Goal: Transaction & Acquisition: Purchase product/service

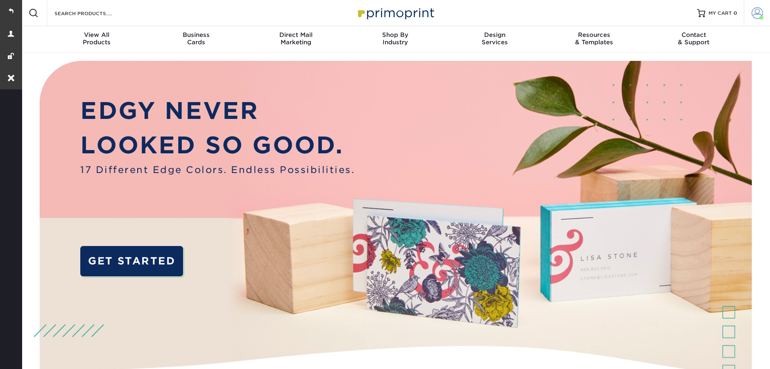
click at [757, 16] on span at bounding box center [757, 12] width 11 height 11
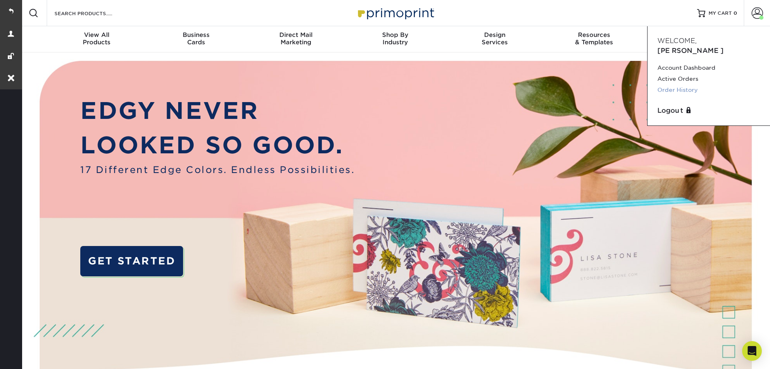
click at [672, 84] on link "Order History" at bounding box center [708, 89] width 103 height 11
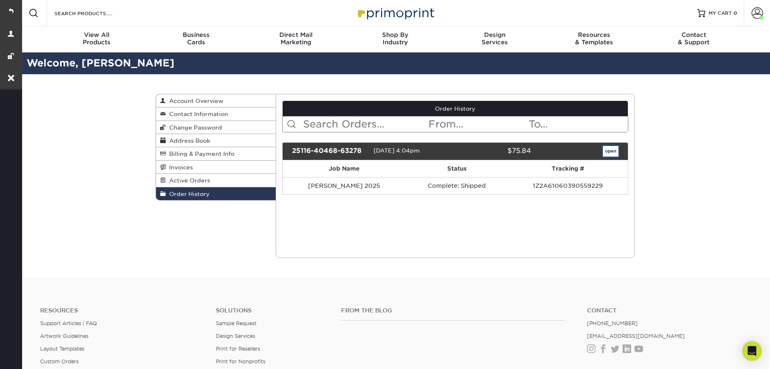
click at [606, 154] on link "open" at bounding box center [611, 151] width 16 height 11
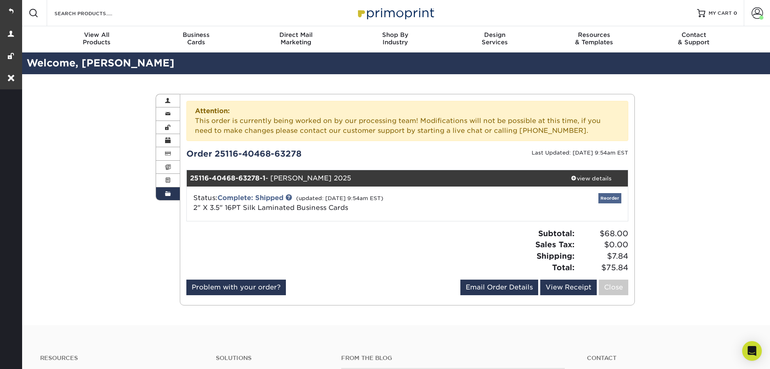
click at [603, 197] on link "Reorder" at bounding box center [609, 198] width 23 height 10
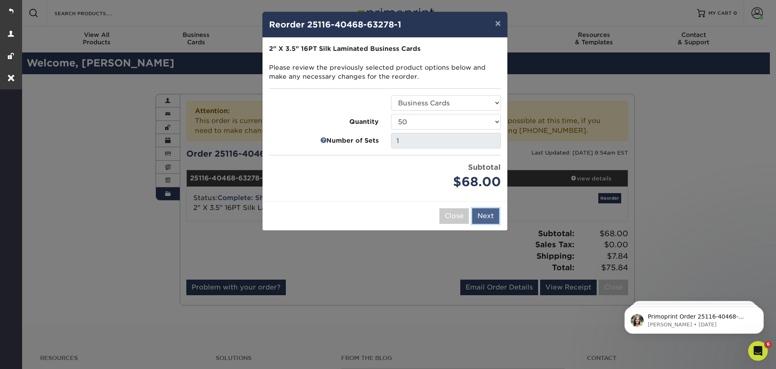
click at [482, 214] on button "Next" at bounding box center [485, 216] width 27 height 16
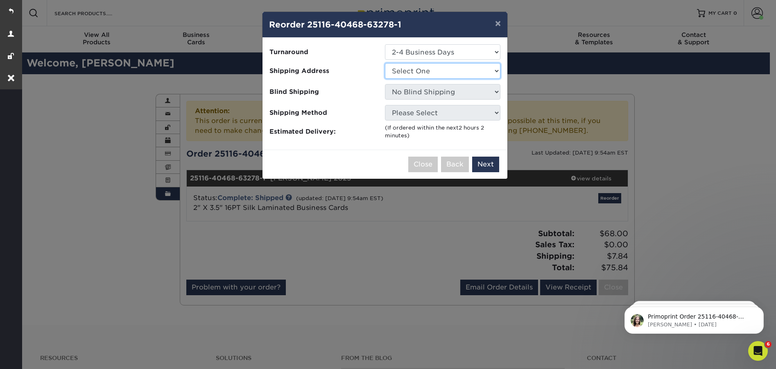
click at [402, 70] on select "Select One [PERSON_NAME] office" at bounding box center [442, 71] width 115 height 16
select select "277941"
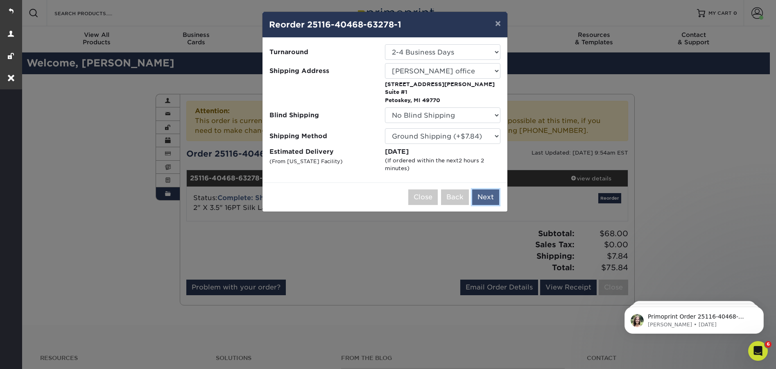
click at [484, 190] on button "Next" at bounding box center [485, 197] width 27 height 16
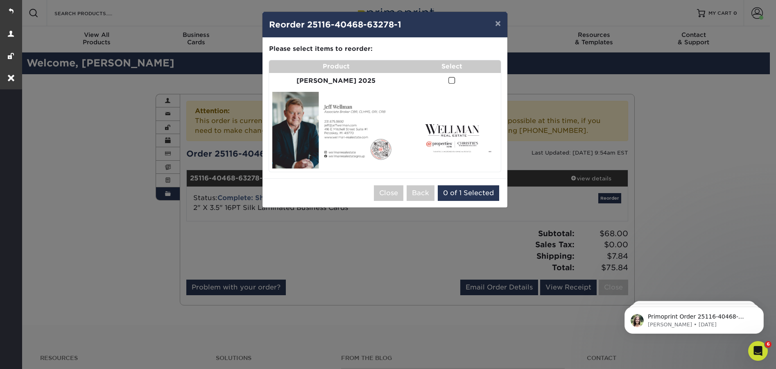
click at [448, 82] on span at bounding box center [451, 81] width 7 height 8
click at [0, 0] on input "checkbox" at bounding box center [0, 0] width 0 height 0
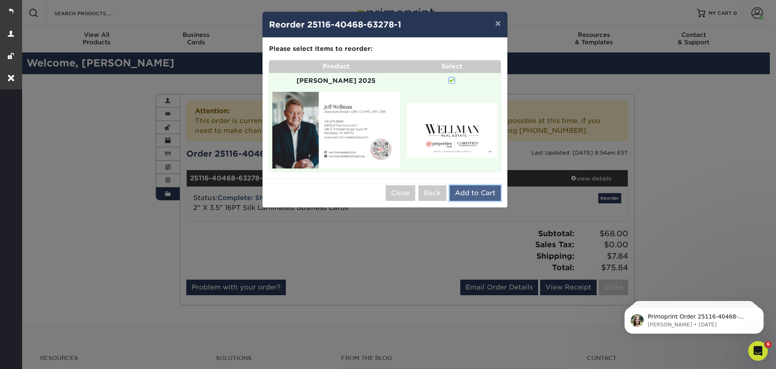
click at [481, 185] on button "Add to Cart" at bounding box center [475, 193] width 51 height 16
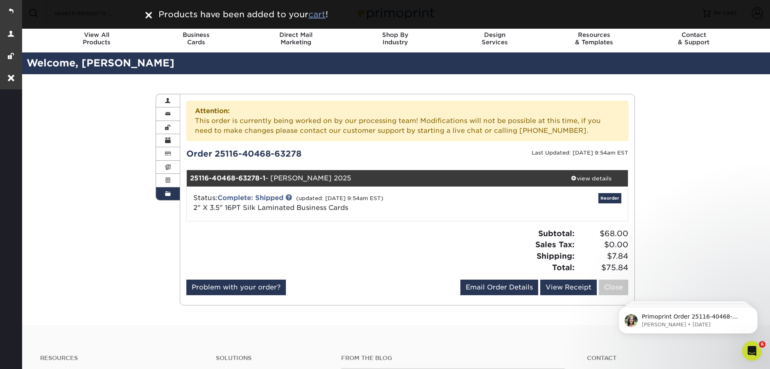
click at [318, 17] on u "cart" at bounding box center [316, 14] width 17 height 10
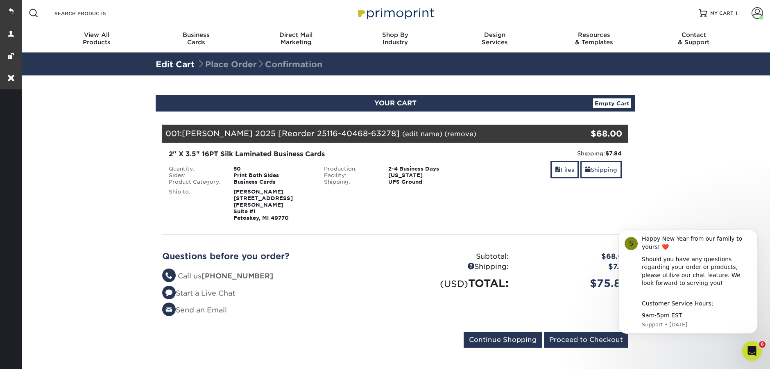
drag, startPoint x: 340, startPoint y: 131, endPoint x: 264, endPoint y: 127, distance: 75.9
click at [264, 127] on div "001: Jeff 2025 [Reorder 25116-40468-63278] (edit name) (remove) Are you sure yo…" at bounding box center [356, 134] width 388 height 18
click at [265, 131] on span "Jeff 2025 [Reorder 25116-40468-63278]" at bounding box center [291, 133] width 218 height 9
drag, startPoint x: 263, startPoint y: 131, endPoint x: 341, endPoint y: 134, distance: 78.3
click at [341, 134] on span "Jeff 2025 [Reorder 25116-40468-63278]" at bounding box center [291, 133] width 218 height 9
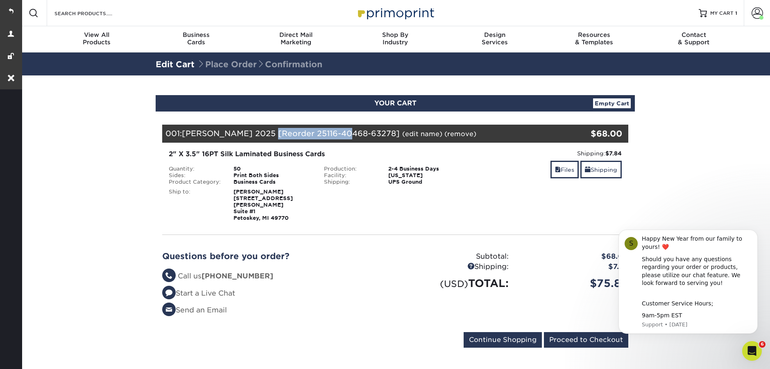
copy span "25116-40468-63278"
